Goal: Information Seeking & Learning: Learn about a topic

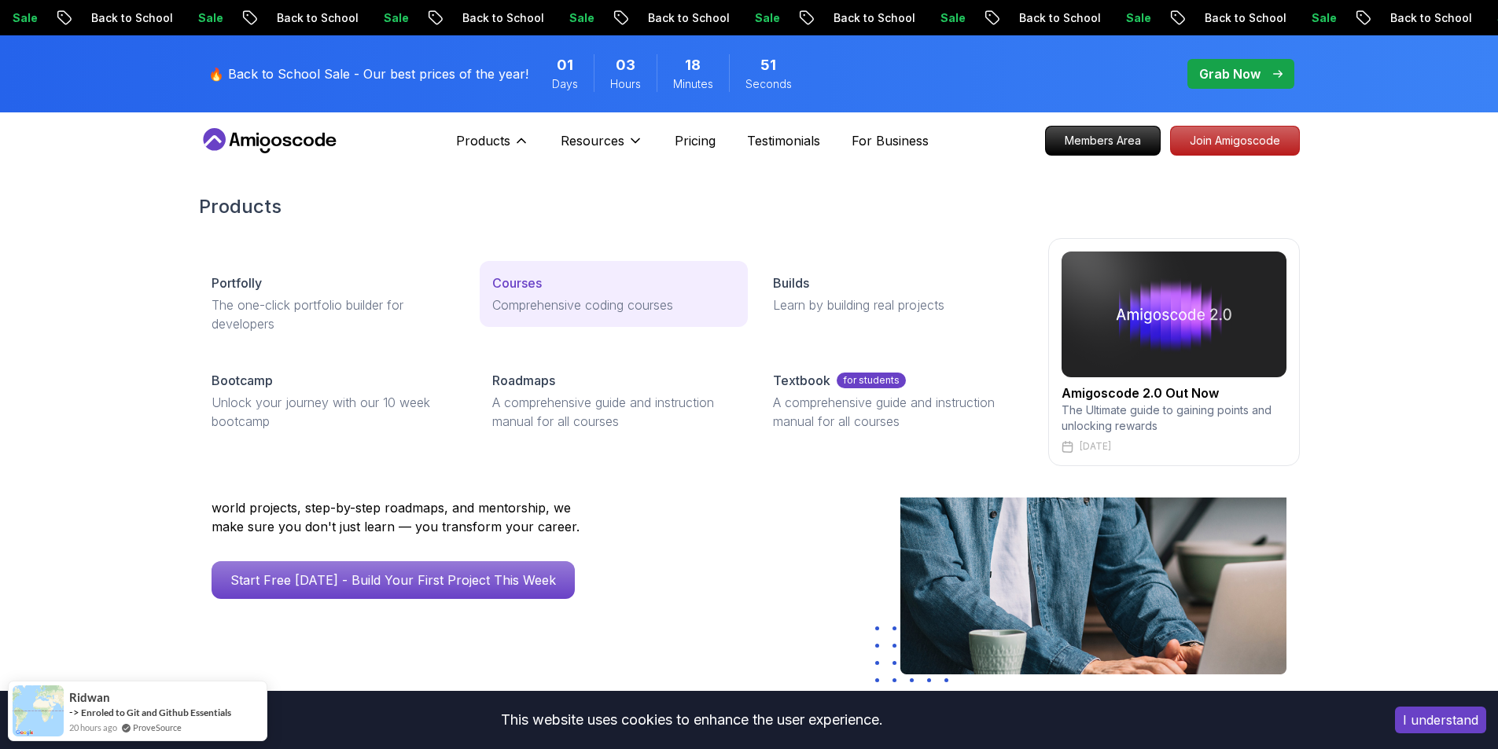
click at [520, 285] on p "Courses" at bounding box center [517, 283] width 50 height 19
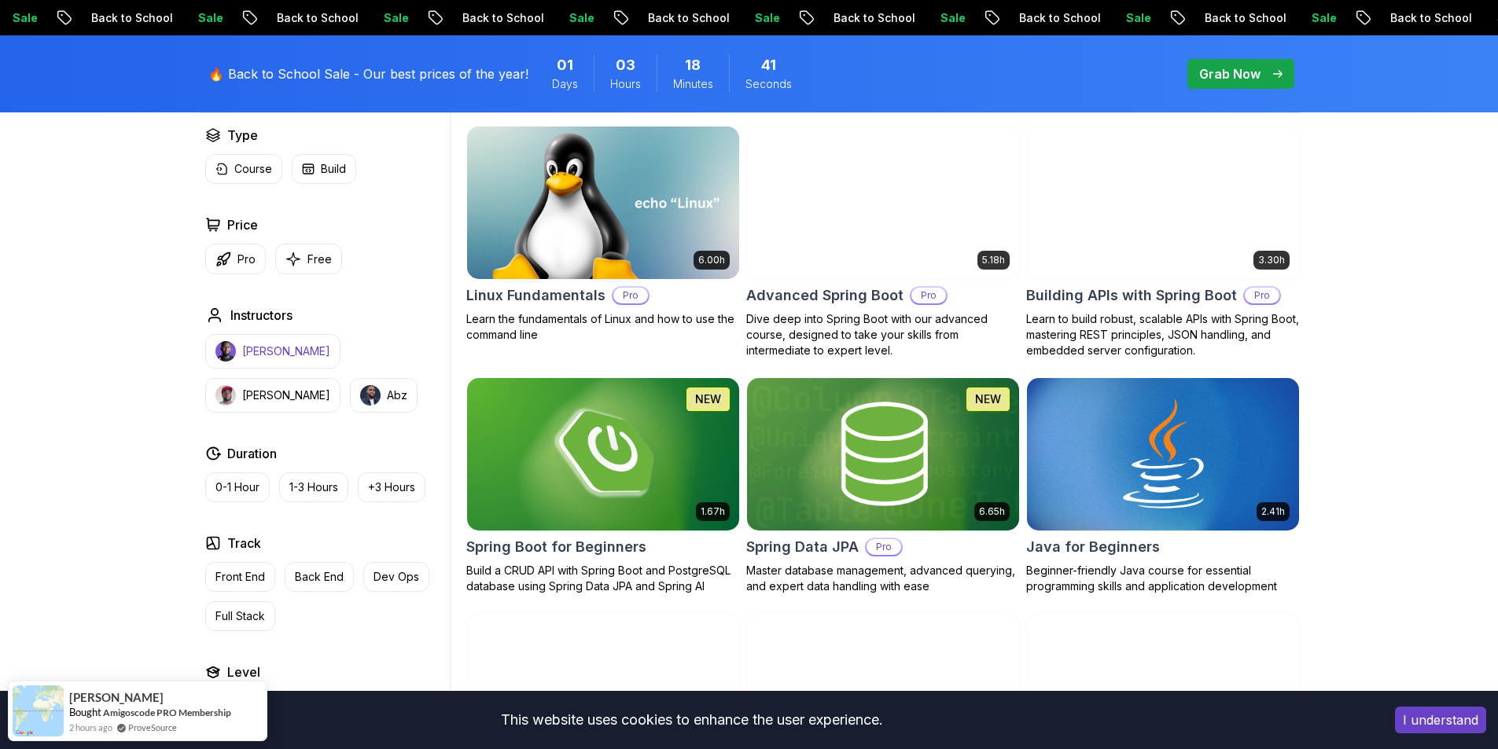
scroll to position [393, 0]
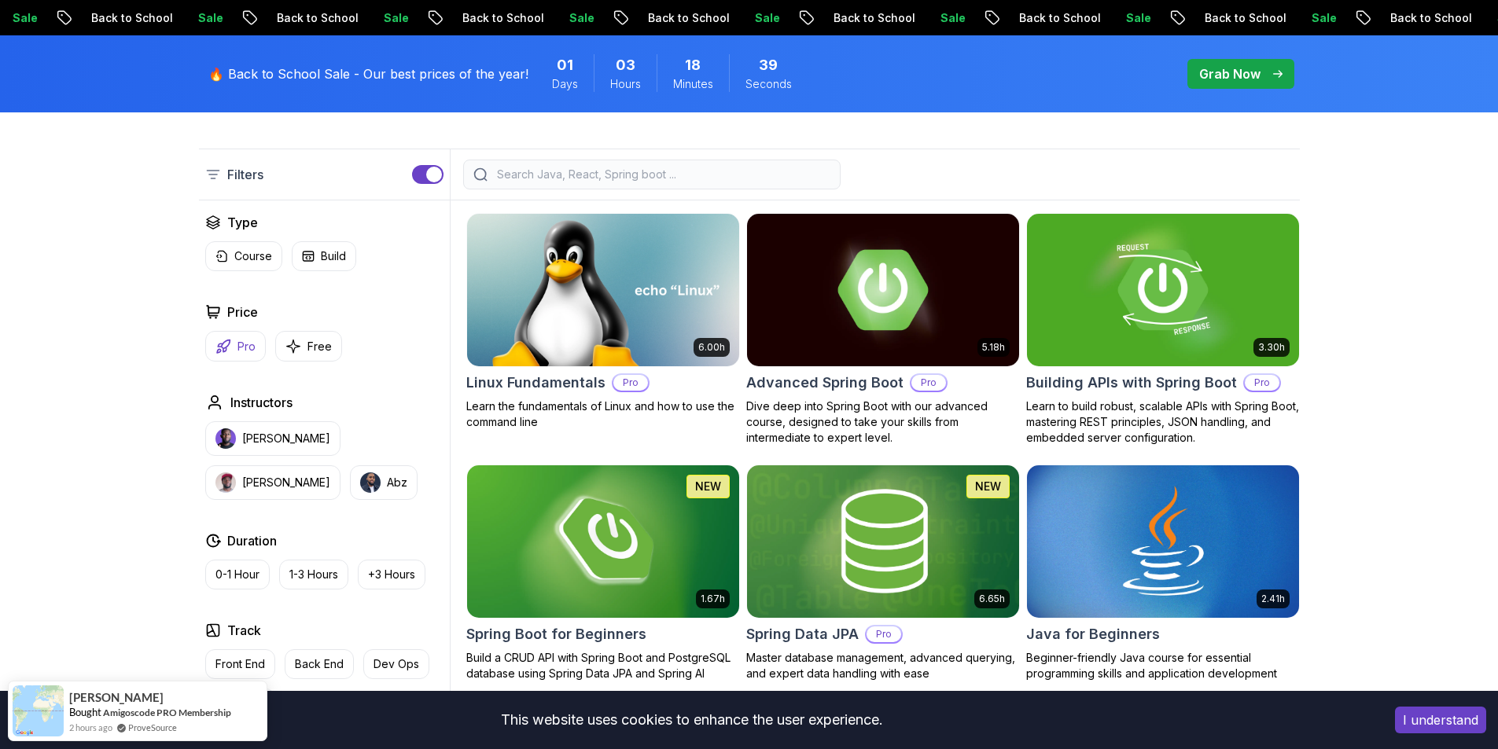
click at [249, 343] on p "Pro" at bounding box center [246, 347] width 18 height 16
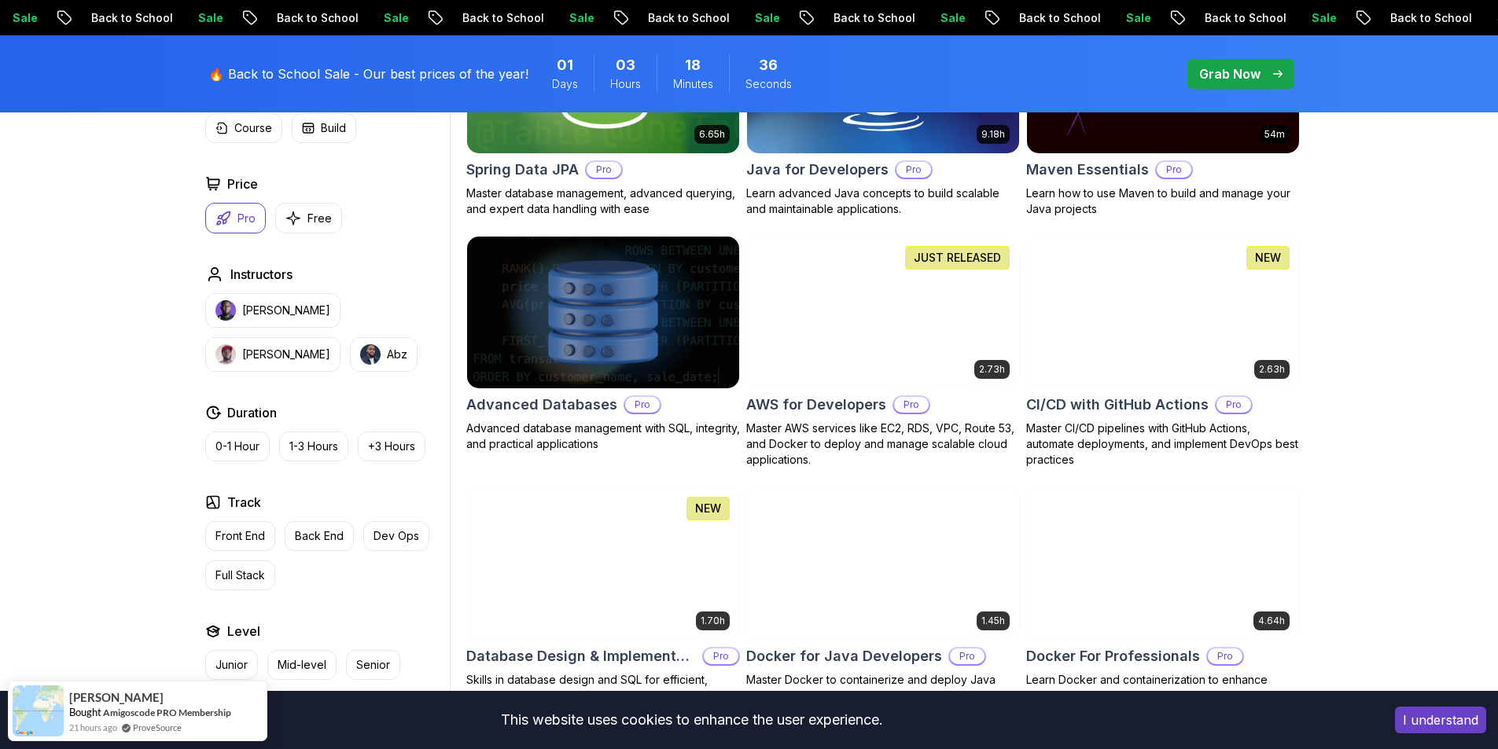
scroll to position [944, 0]
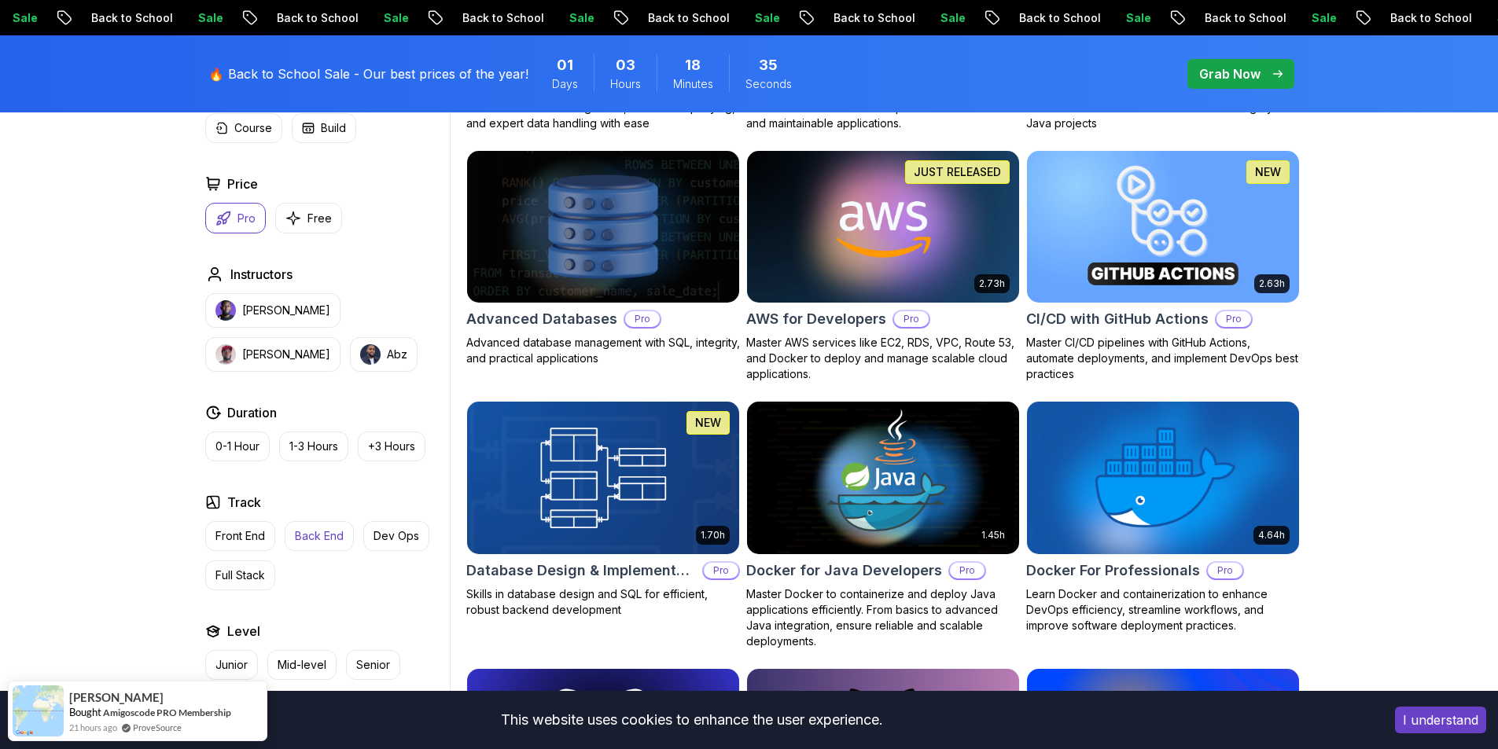
click at [316, 533] on p "Back End" at bounding box center [319, 536] width 49 height 16
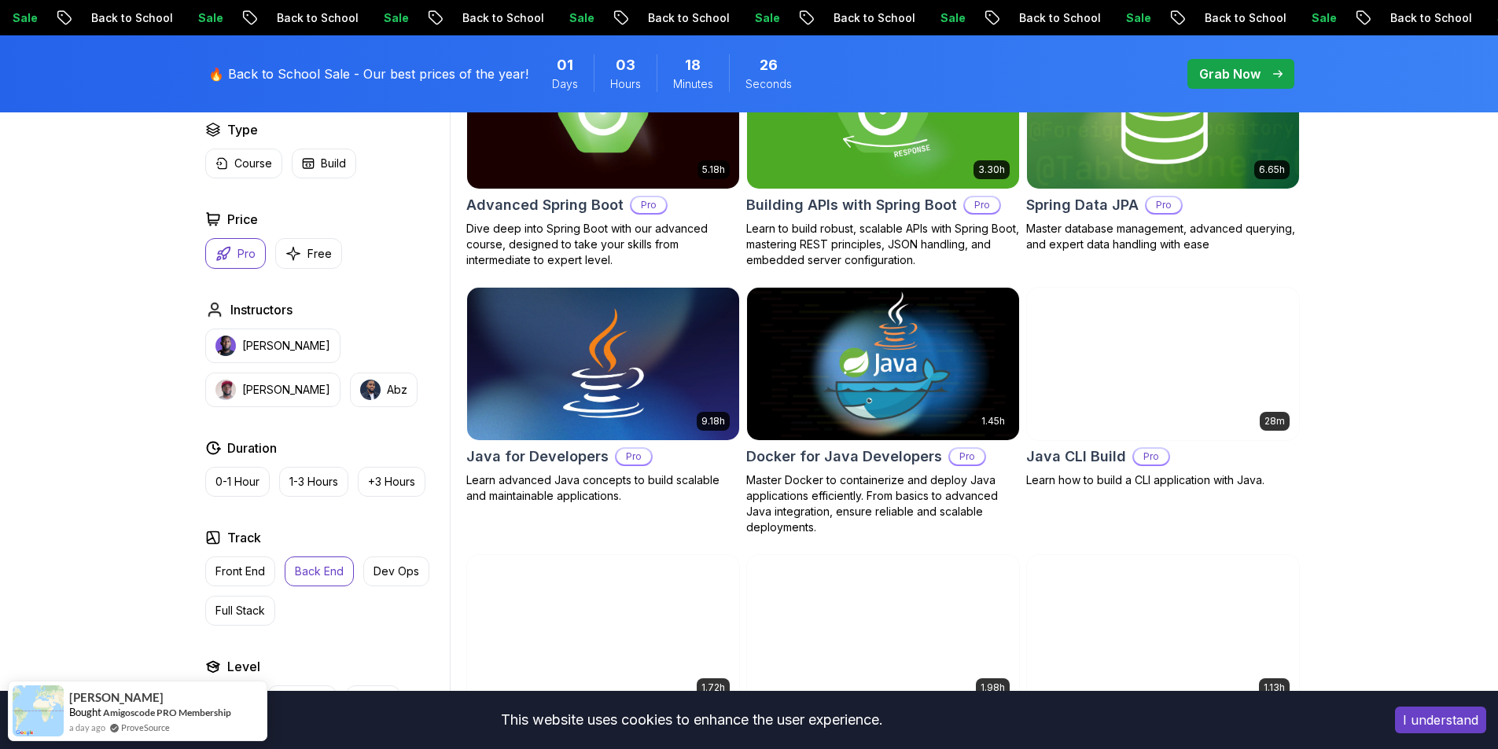
scroll to position [550, 0]
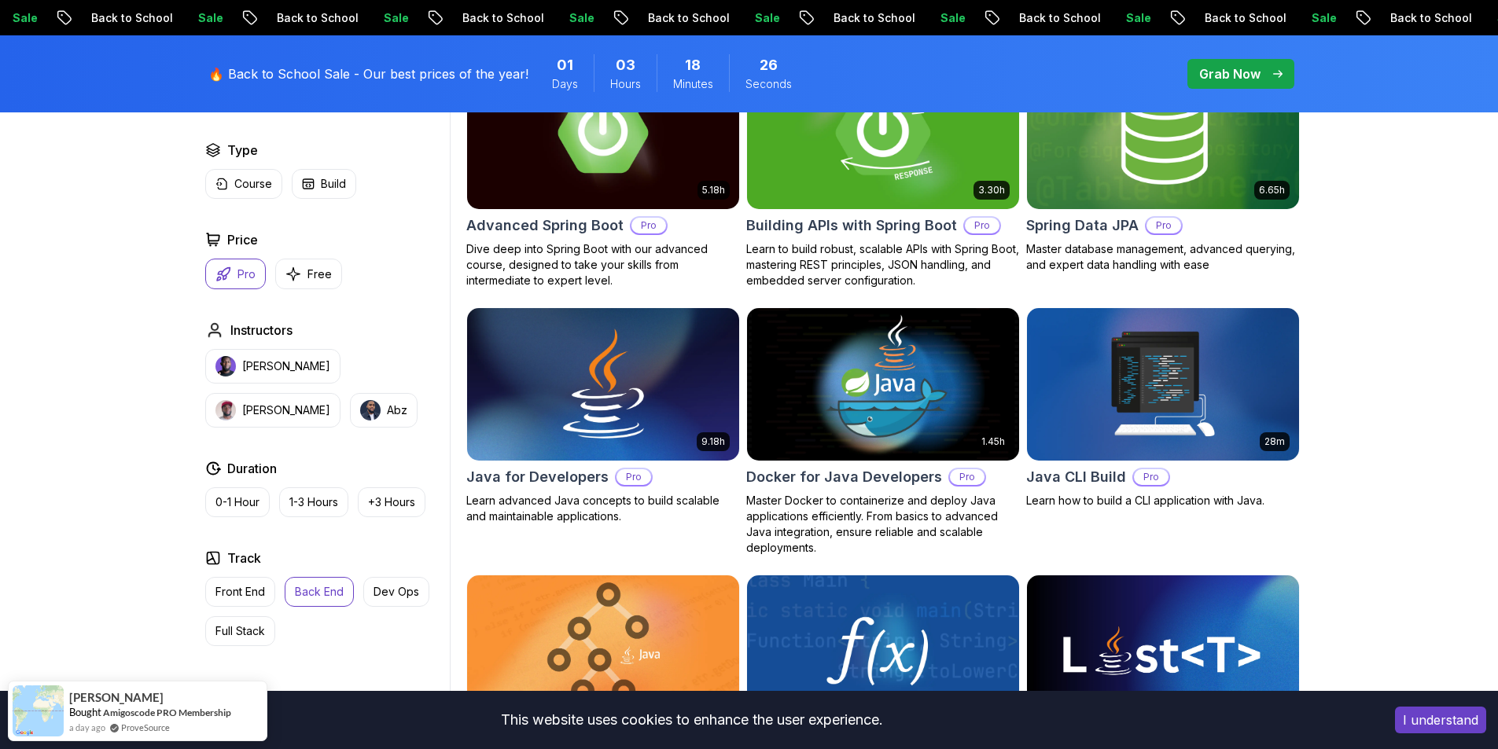
click at [824, 171] on img at bounding box center [882, 133] width 285 height 160
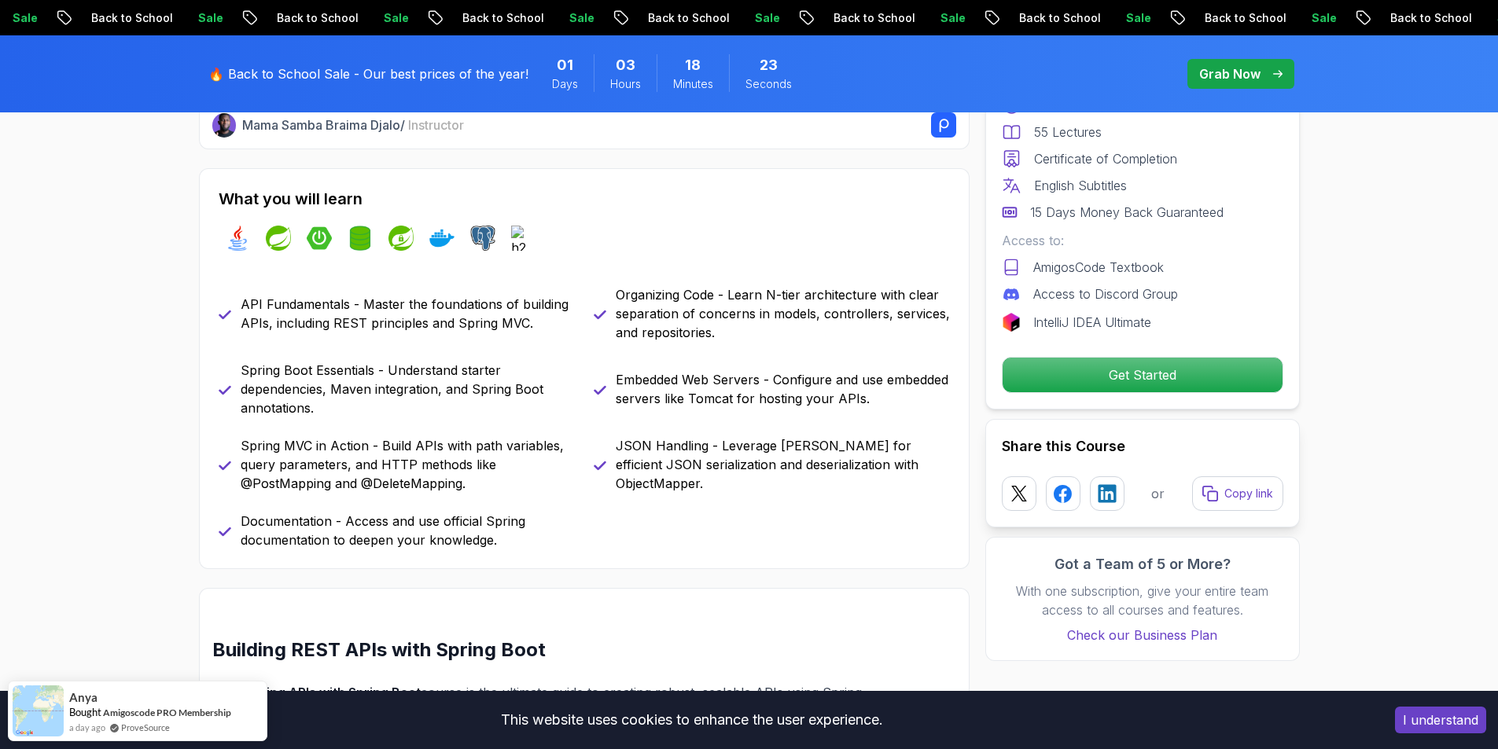
scroll to position [629, 0]
